Goal: Information Seeking & Learning: Find specific page/section

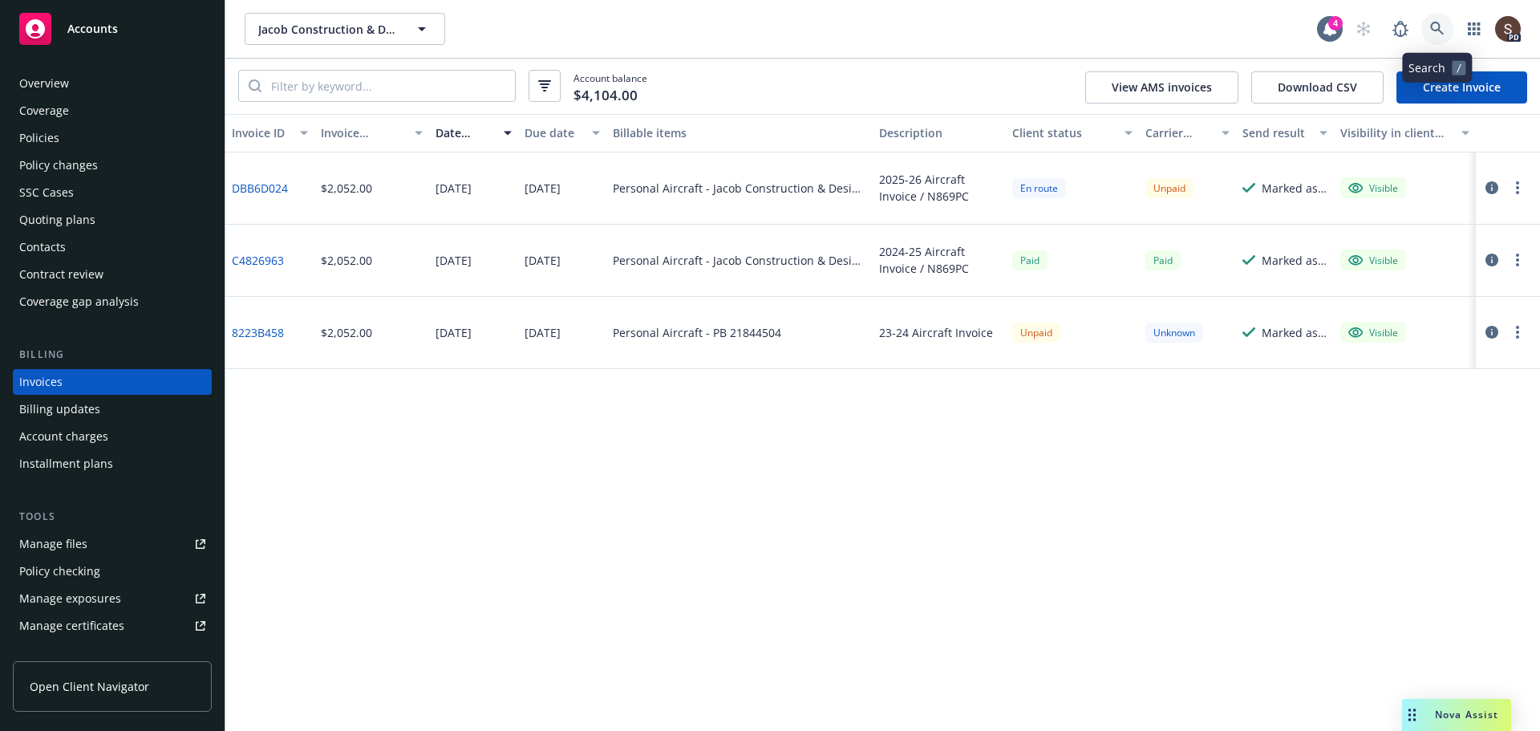
click at [1424, 20] on link at bounding box center [1437, 29] width 32 height 32
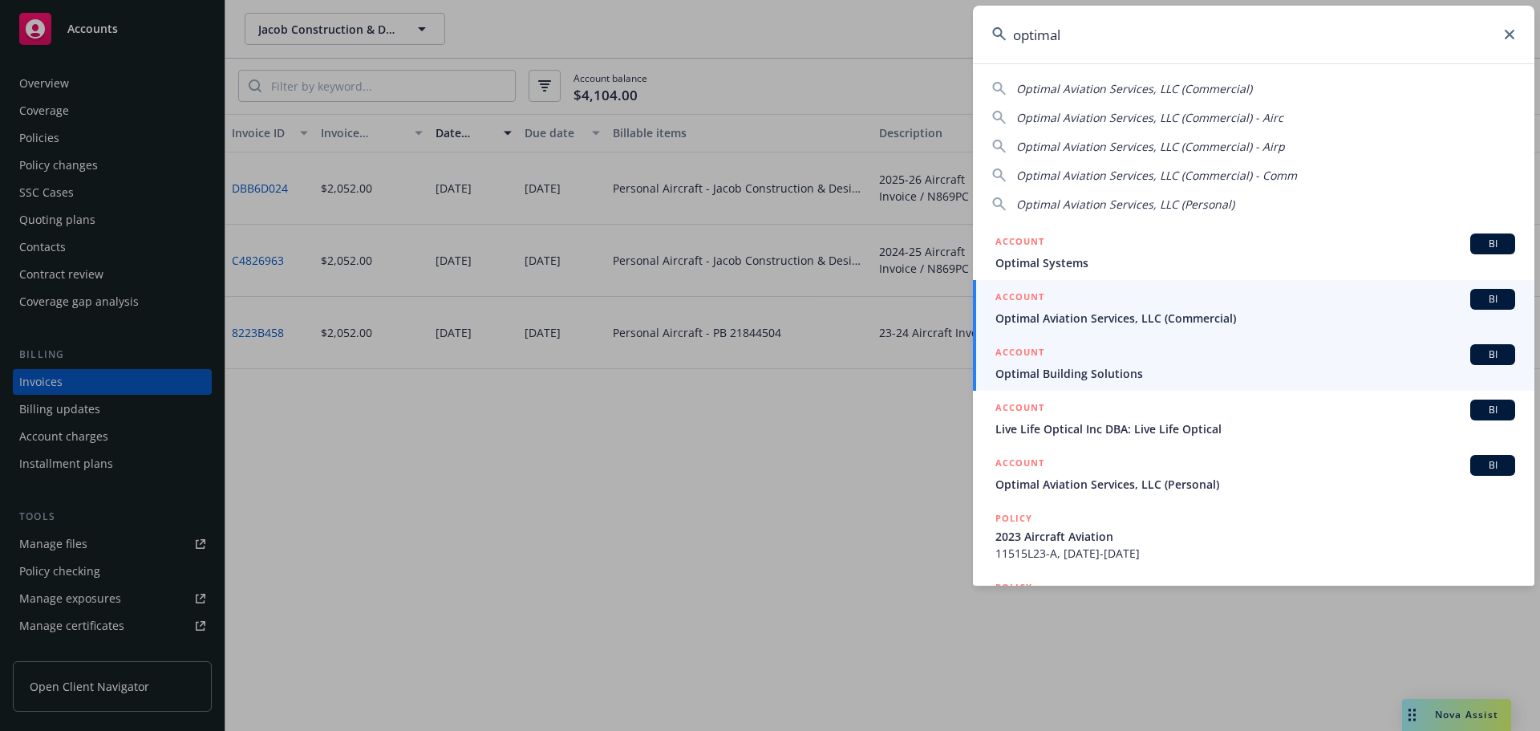
type input "optimal"
click at [1126, 321] on span "Optimal Aviation Services, LLC (Commercial)" at bounding box center [1255, 318] width 520 height 17
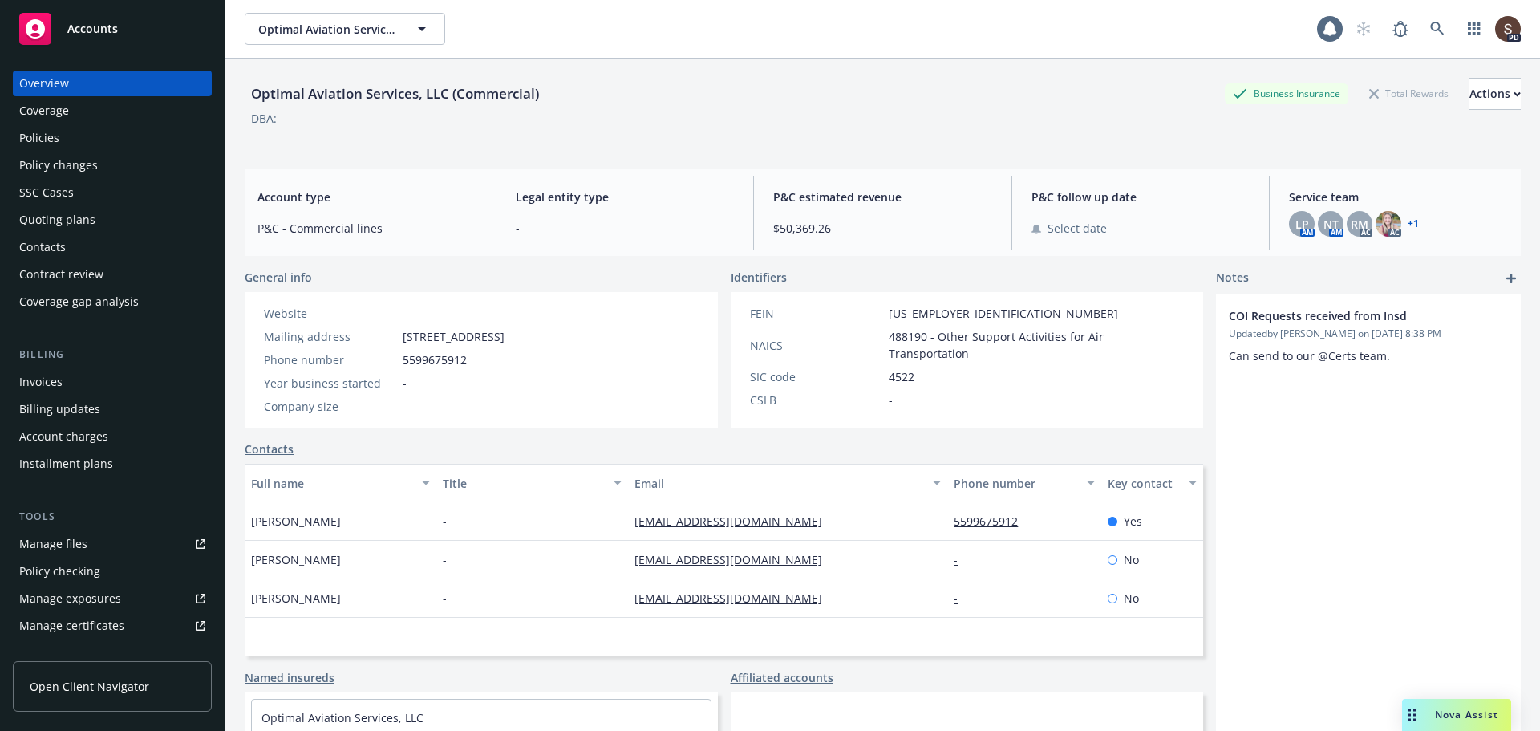
click at [33, 134] on div "Policies" at bounding box center [39, 138] width 40 height 26
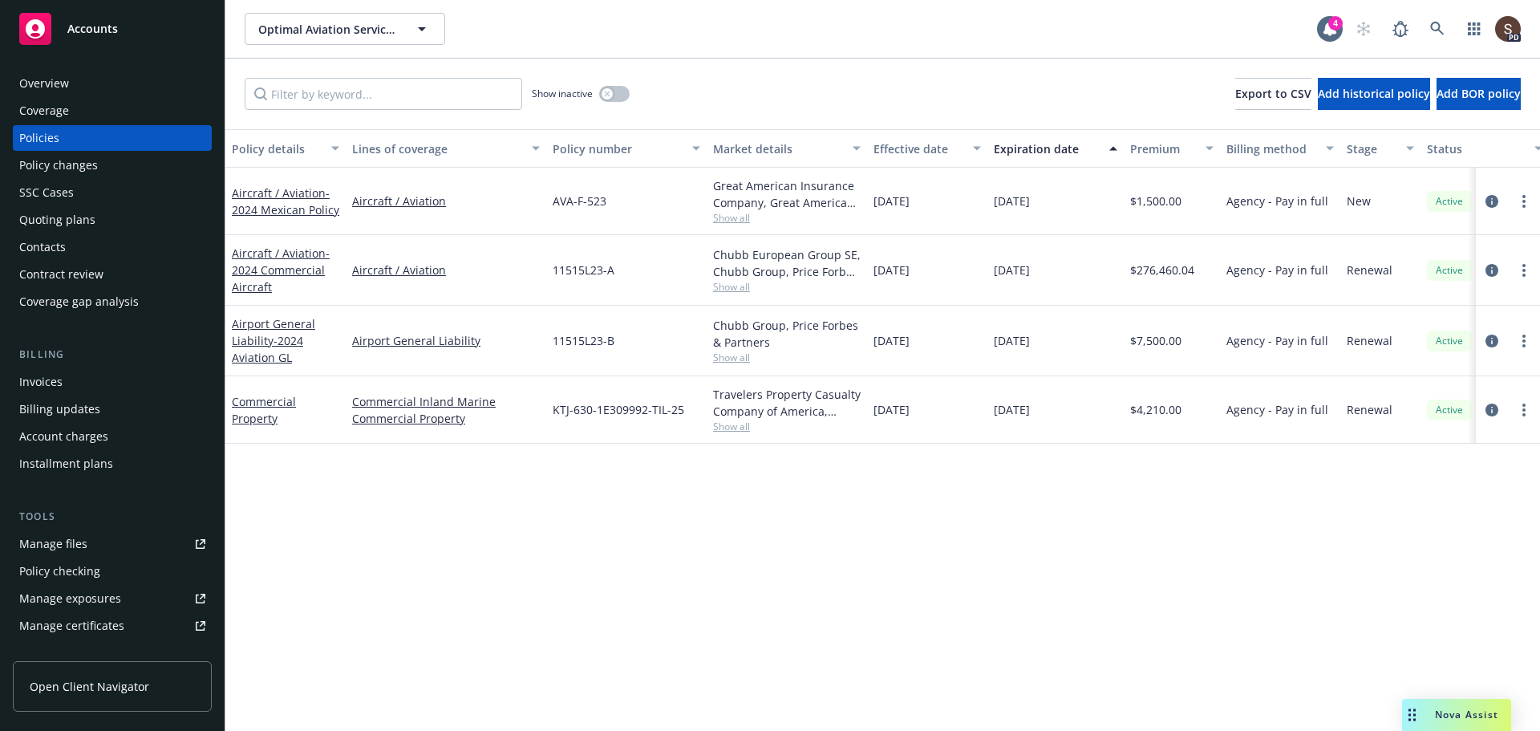
click at [746, 215] on span "Show all" at bounding box center [787, 218] width 148 height 14
drag, startPoint x: 1381, startPoint y: 596, endPoint x: 1521, endPoint y: 630, distance: 144.5
click at [1382, 596] on div "Policy details Lines of coverage Policy number Market details Effective date Ex…" at bounding box center [882, 430] width 1315 height 602
